Goal: Navigation & Orientation: Find specific page/section

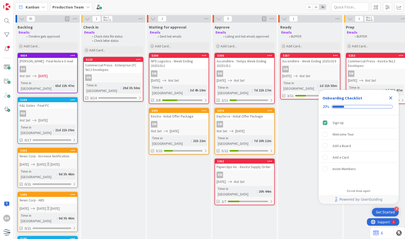
click at [86, 8] on icon at bounding box center [88, 7] width 4 height 4
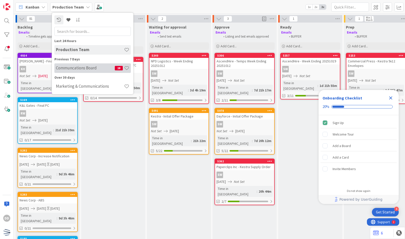
click at [89, 65] on div "Communcations Board 18" at bounding box center [92, 68] width 76 height 10
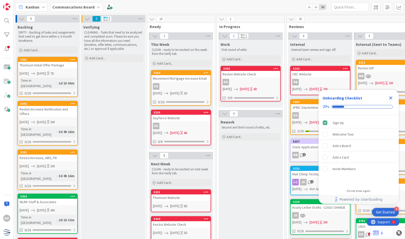
click at [392, 98] on icon "Close Checklist" at bounding box center [391, 98] width 6 height 6
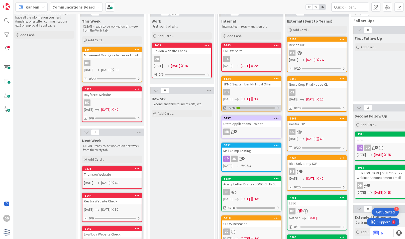
scroll to position [27, 69]
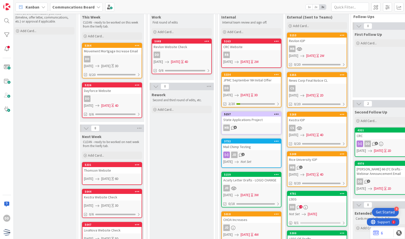
click at [254, 81] on div "JPMC September NH Initial Offer" at bounding box center [251, 80] width 59 height 7
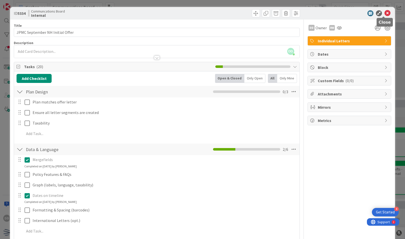
click at [387, 13] on div at bounding box center [347, 13] width 89 height 6
click at [385, 13] on icon at bounding box center [388, 13] width 6 height 6
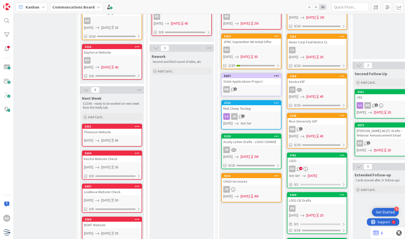
scroll to position [66, 69]
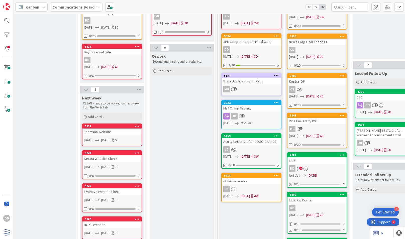
click at [249, 146] on div "JD" at bounding box center [251, 149] width 59 height 7
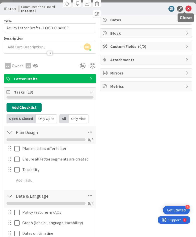
click at [186, 6] on icon at bounding box center [189, 9] width 6 height 6
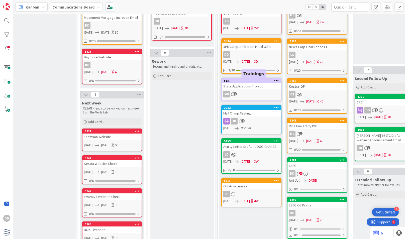
scroll to position [61, 69]
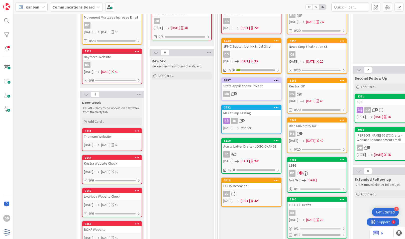
click at [254, 150] on div "5159 Acuity Letter Drafts - LOGO CHANGE JD 09/22/2025 10/10/2025 3W 0/18" at bounding box center [251, 156] width 60 height 36
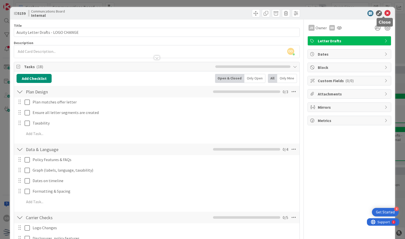
click at [385, 14] on icon at bounding box center [388, 13] width 6 height 6
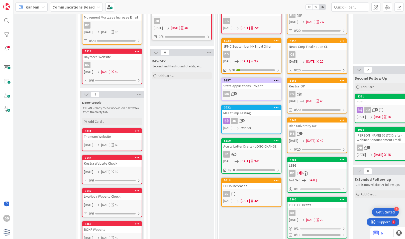
click at [248, 55] on div "DD" at bounding box center [251, 54] width 59 height 7
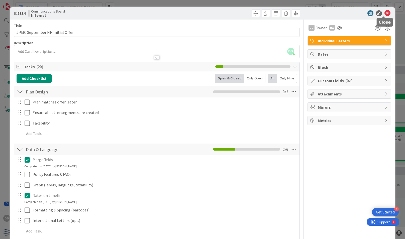
click at [385, 13] on icon at bounding box center [388, 13] width 6 height 6
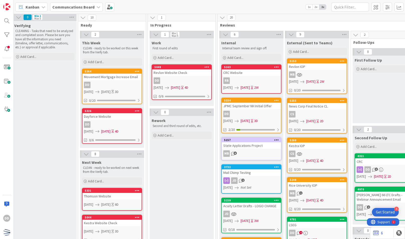
scroll to position [0, 69]
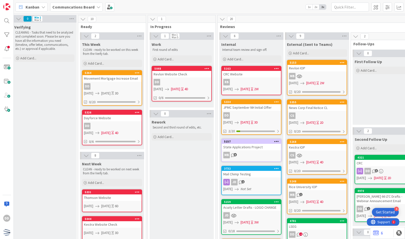
click at [257, 106] on div "JPMC September NH Initial Offer" at bounding box center [251, 107] width 59 height 7
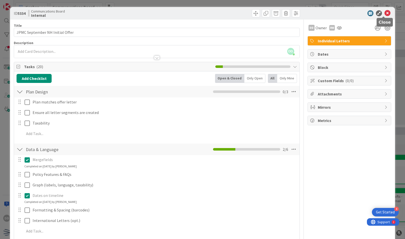
click at [385, 16] on icon at bounding box center [388, 13] width 6 height 6
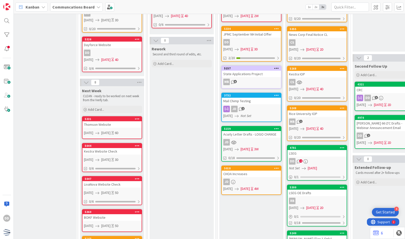
scroll to position [75, 69]
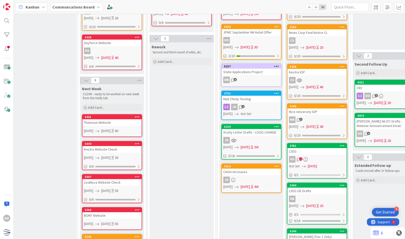
click at [256, 141] on div "JD" at bounding box center [251, 140] width 59 height 7
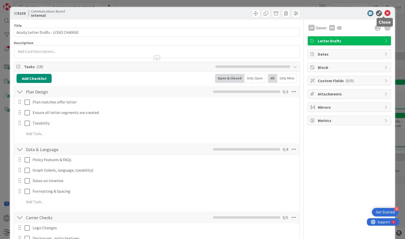
click at [385, 14] on icon at bounding box center [388, 13] width 6 height 6
